Goal: Task Accomplishment & Management: Manage account settings

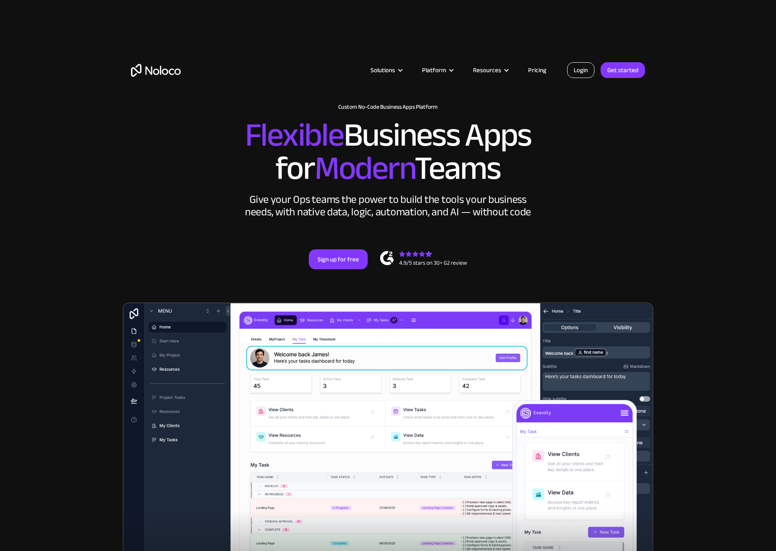
click at [578, 68] on link "Login" at bounding box center [580, 70] width 27 height 16
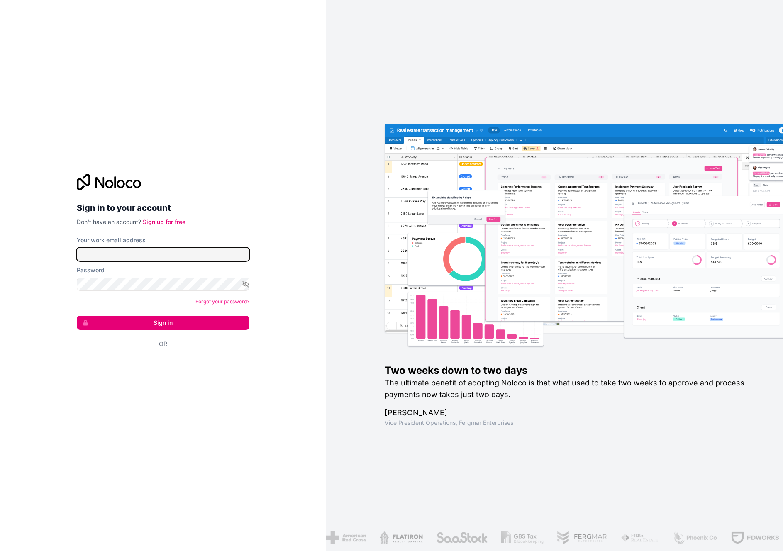
type input "[EMAIL_ADDRESS][DOMAIN_NAME]"
drag, startPoint x: 211, startPoint y: 320, endPoint x: 217, endPoint y: 318, distance: 6.3
click at [212, 320] on button "Sign in" at bounding box center [163, 323] width 173 height 14
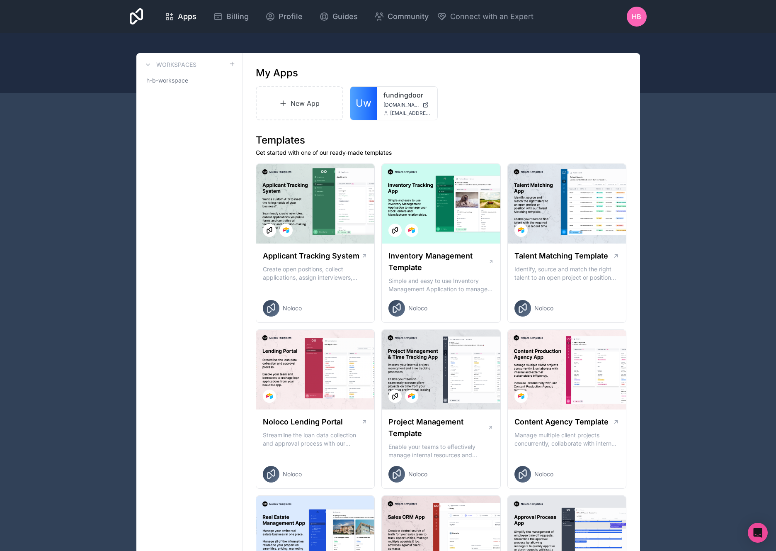
click at [187, 83] on span "h-b-workspace" at bounding box center [167, 80] width 42 height 8
drag, startPoint x: 228, startPoint y: 14, endPoint x: 234, endPoint y: 24, distance: 12.0
click at [228, 14] on span "Billing" at bounding box center [237, 17] width 22 height 12
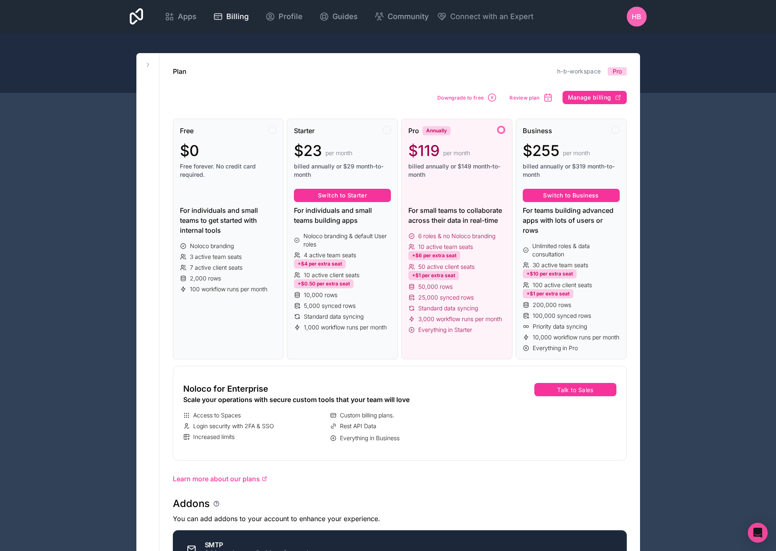
click at [532, 97] on span "Review plan" at bounding box center [525, 98] width 30 height 6
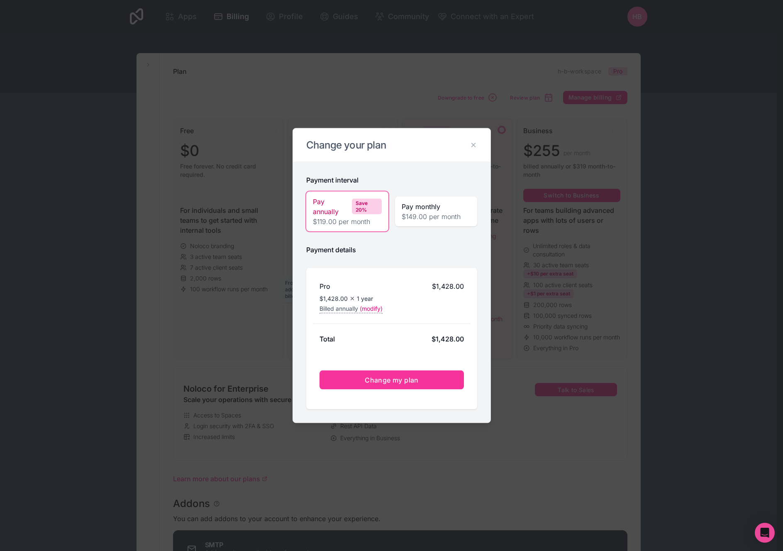
click at [374, 309] on span "(modify)" at bounding box center [371, 308] width 23 height 8
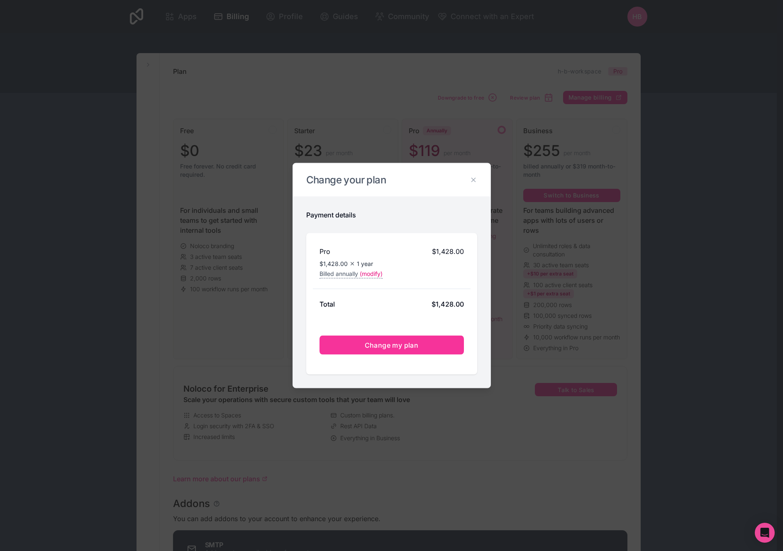
click at [476, 180] on icon at bounding box center [472, 179] width 7 height 7
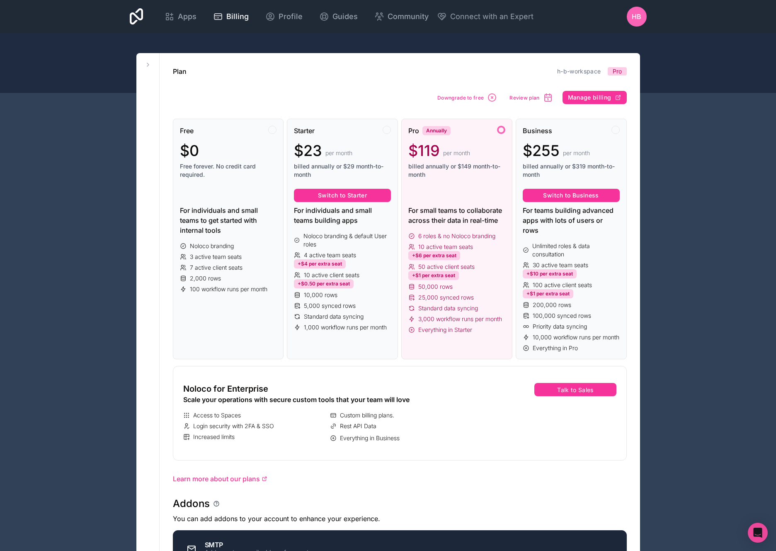
click at [592, 98] on span "Manage billing" at bounding box center [590, 97] width 44 height 7
